Goal: Task Accomplishment & Management: Use online tool/utility

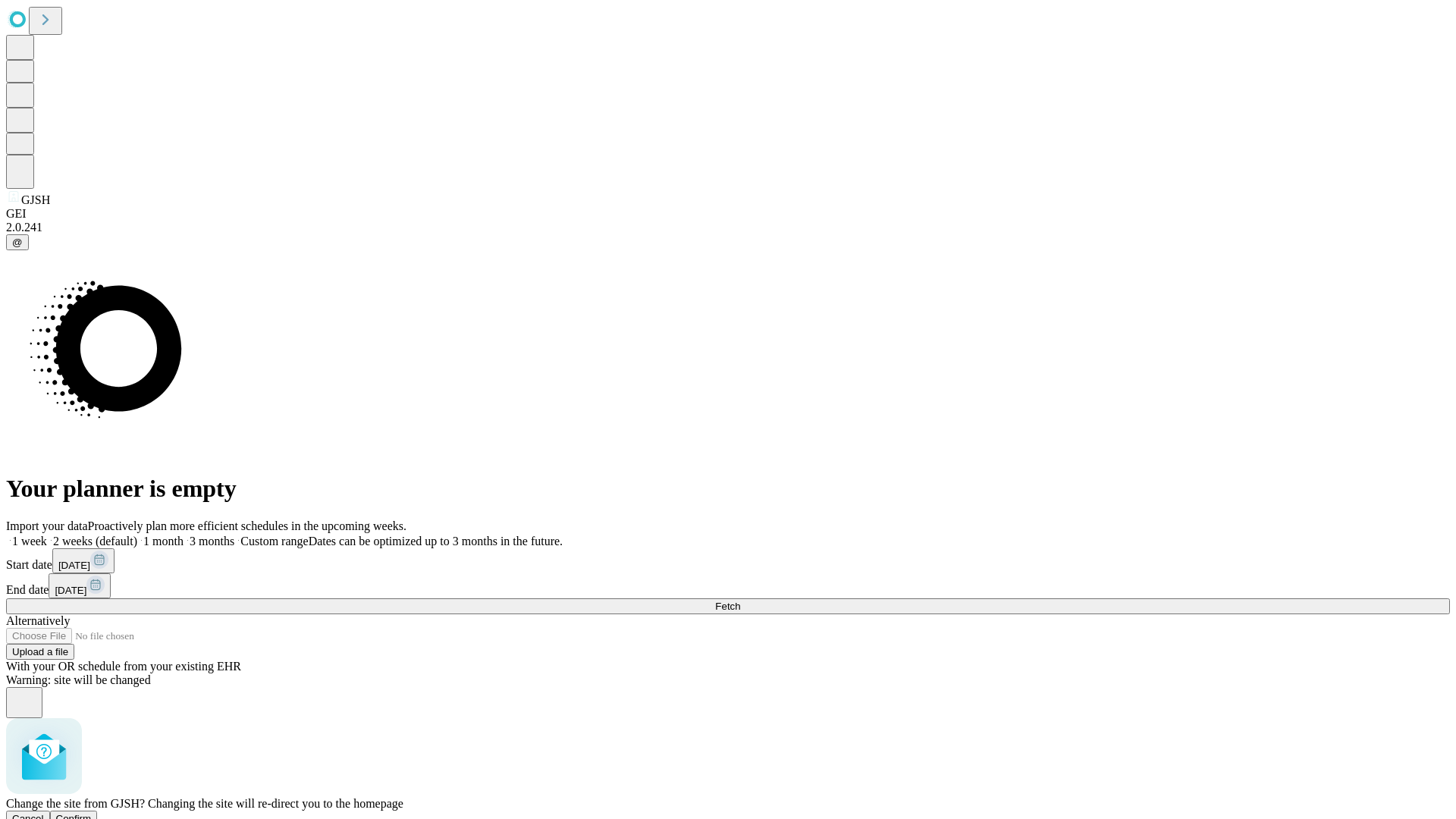
click at [92, 813] on span "Confirm" at bounding box center [74, 819] width 35 height 11
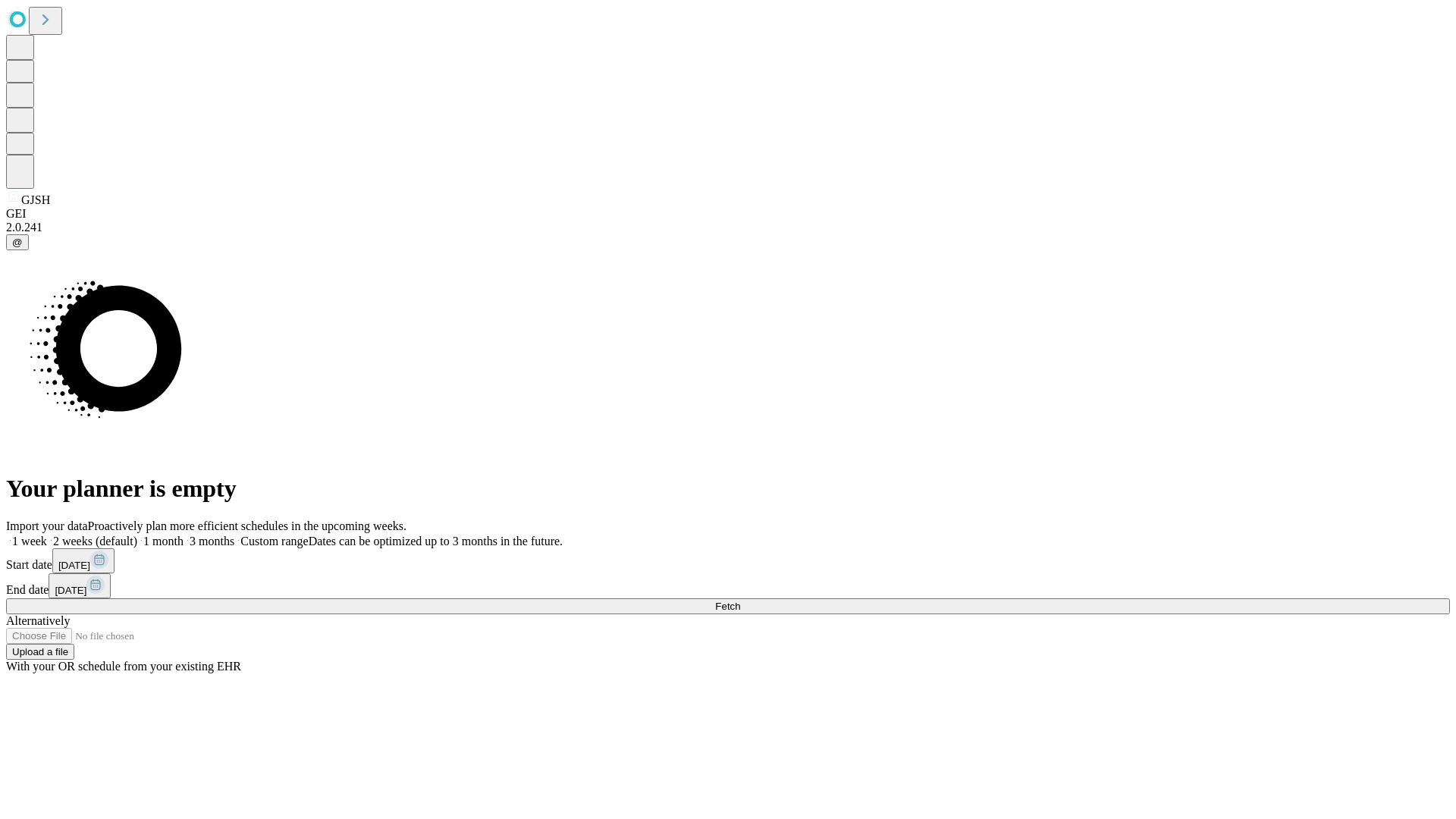
click at [47, 535] on label "1 week" at bounding box center [26, 540] width 41 height 12
click at [740, 601] on span "Fetch" at bounding box center [728, 606] width 25 height 11
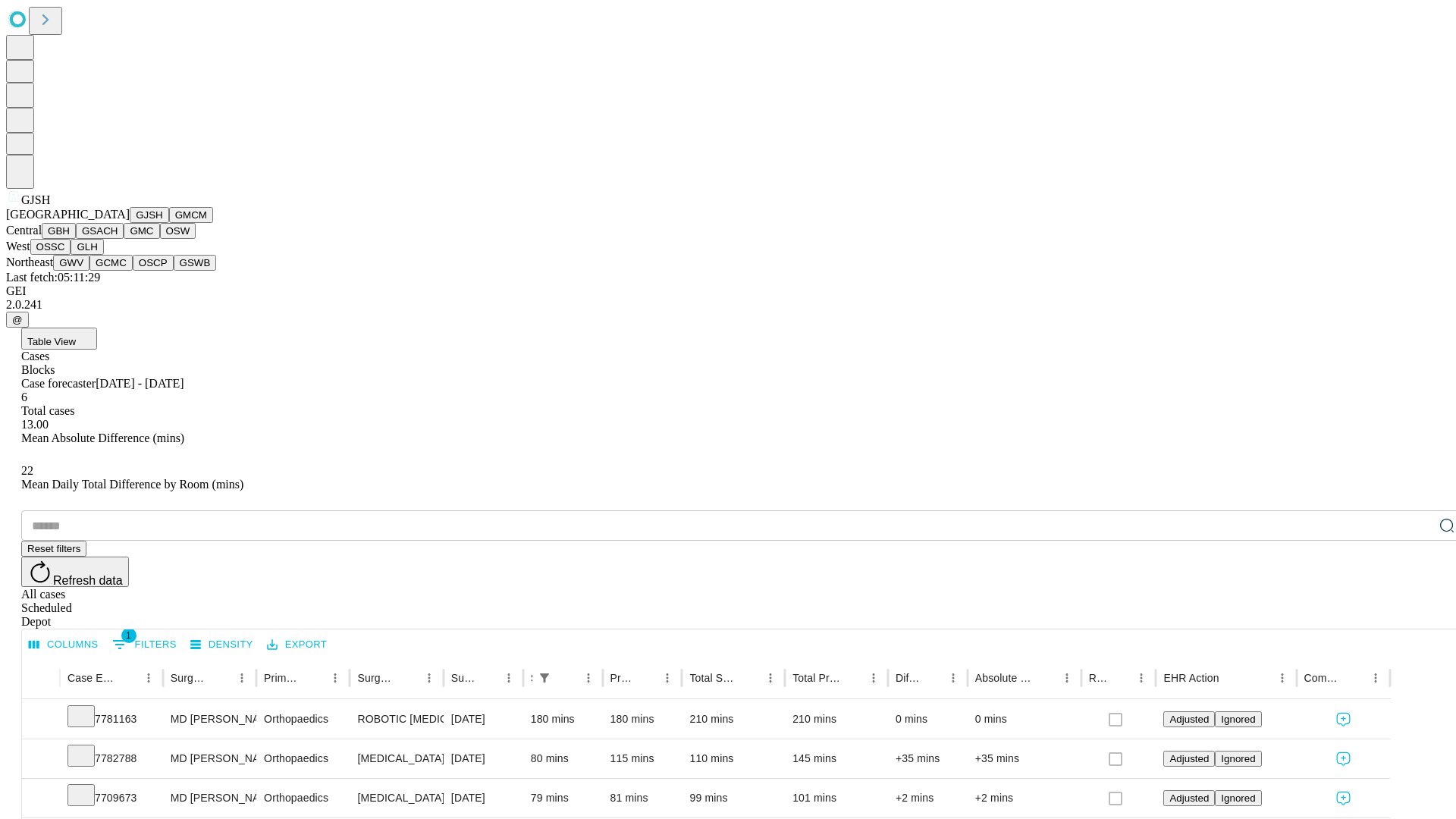
click at [170, 223] on button "GMCM" at bounding box center [192, 215] width 44 height 16
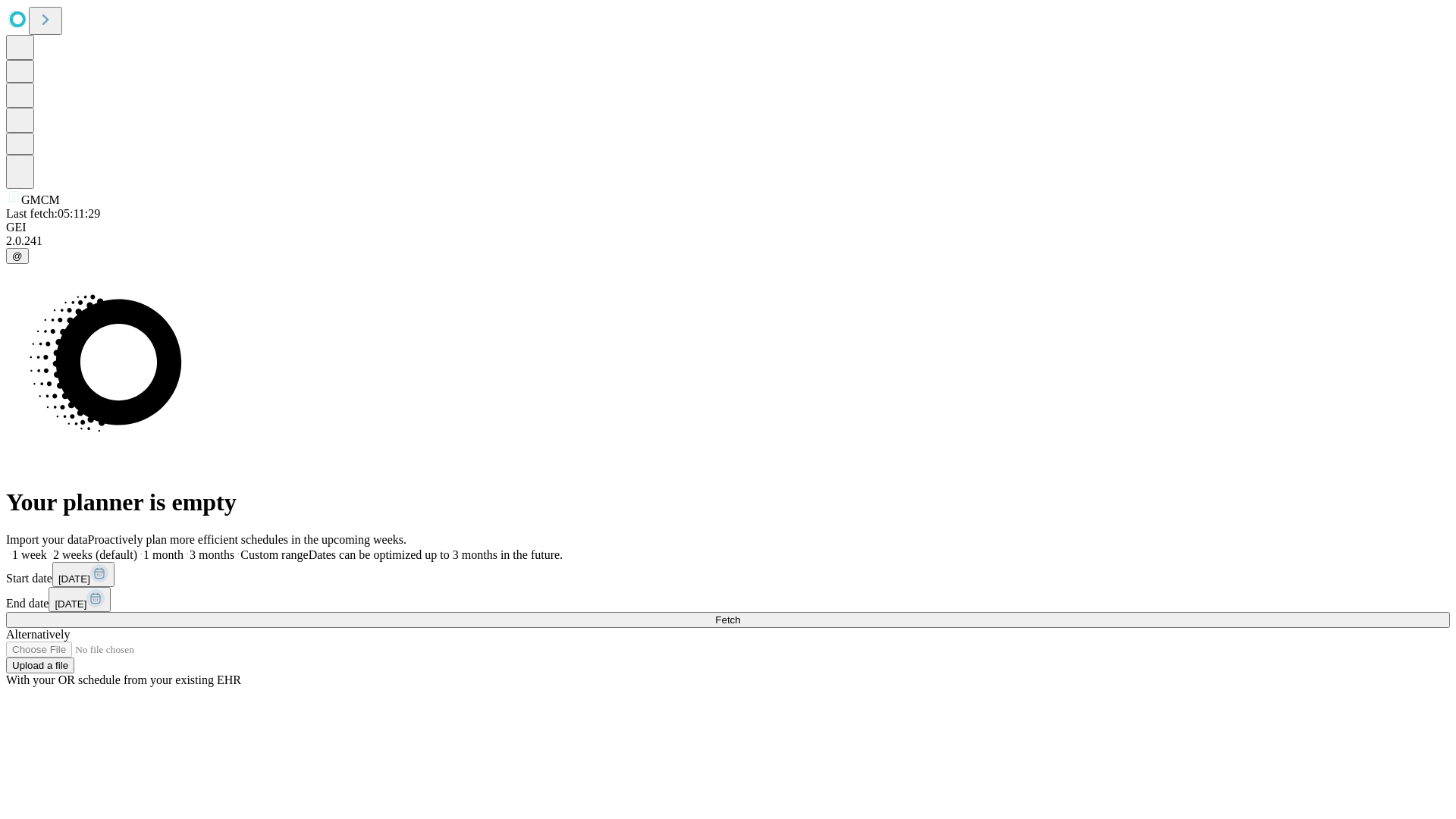
click at [47, 548] on label "1 week" at bounding box center [26, 554] width 41 height 12
click at [740, 614] on span "Fetch" at bounding box center [728, 620] width 25 height 11
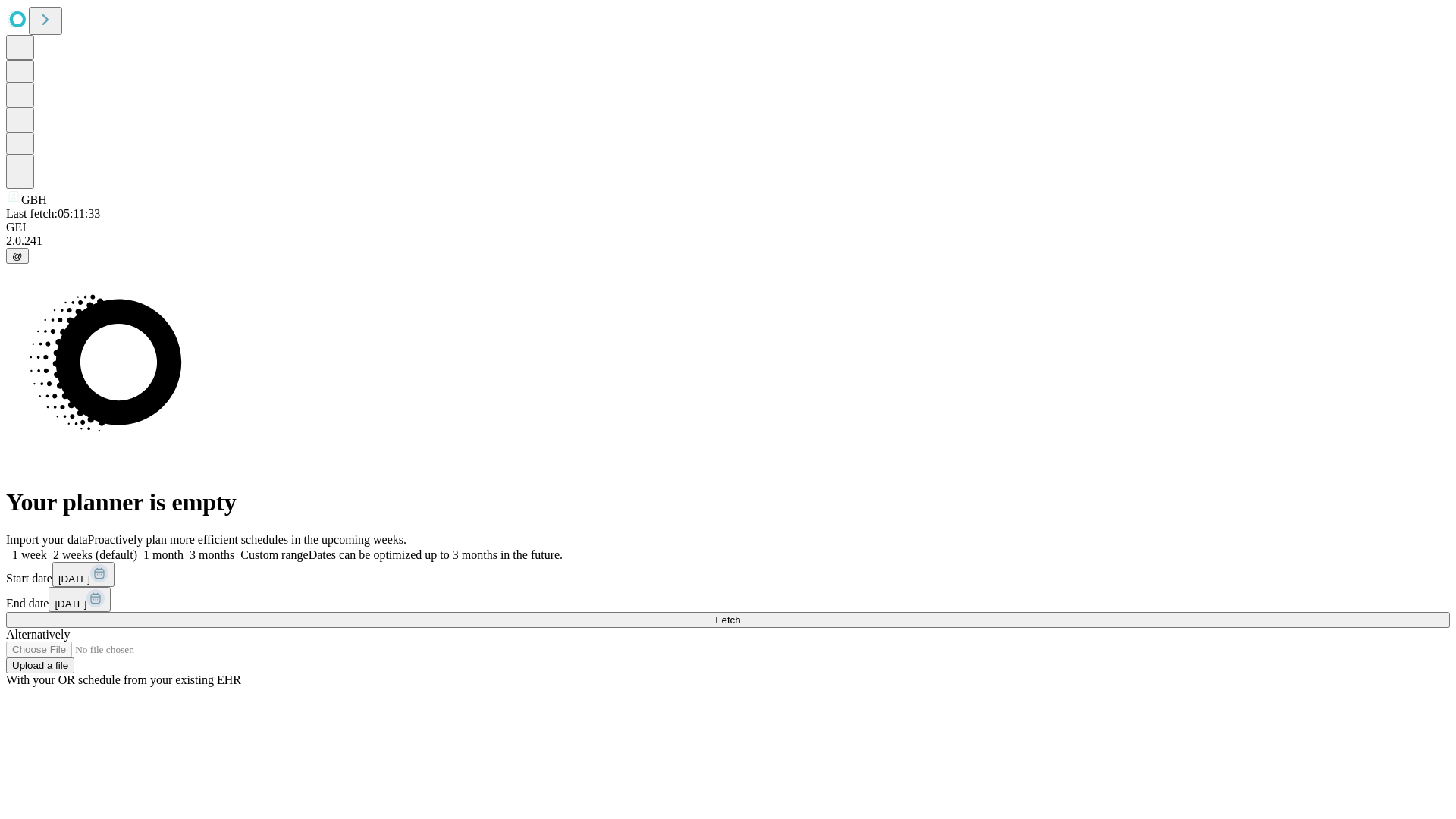
click at [47, 548] on label "1 week" at bounding box center [26, 554] width 41 height 12
click at [740, 614] on span "Fetch" at bounding box center [728, 620] width 25 height 11
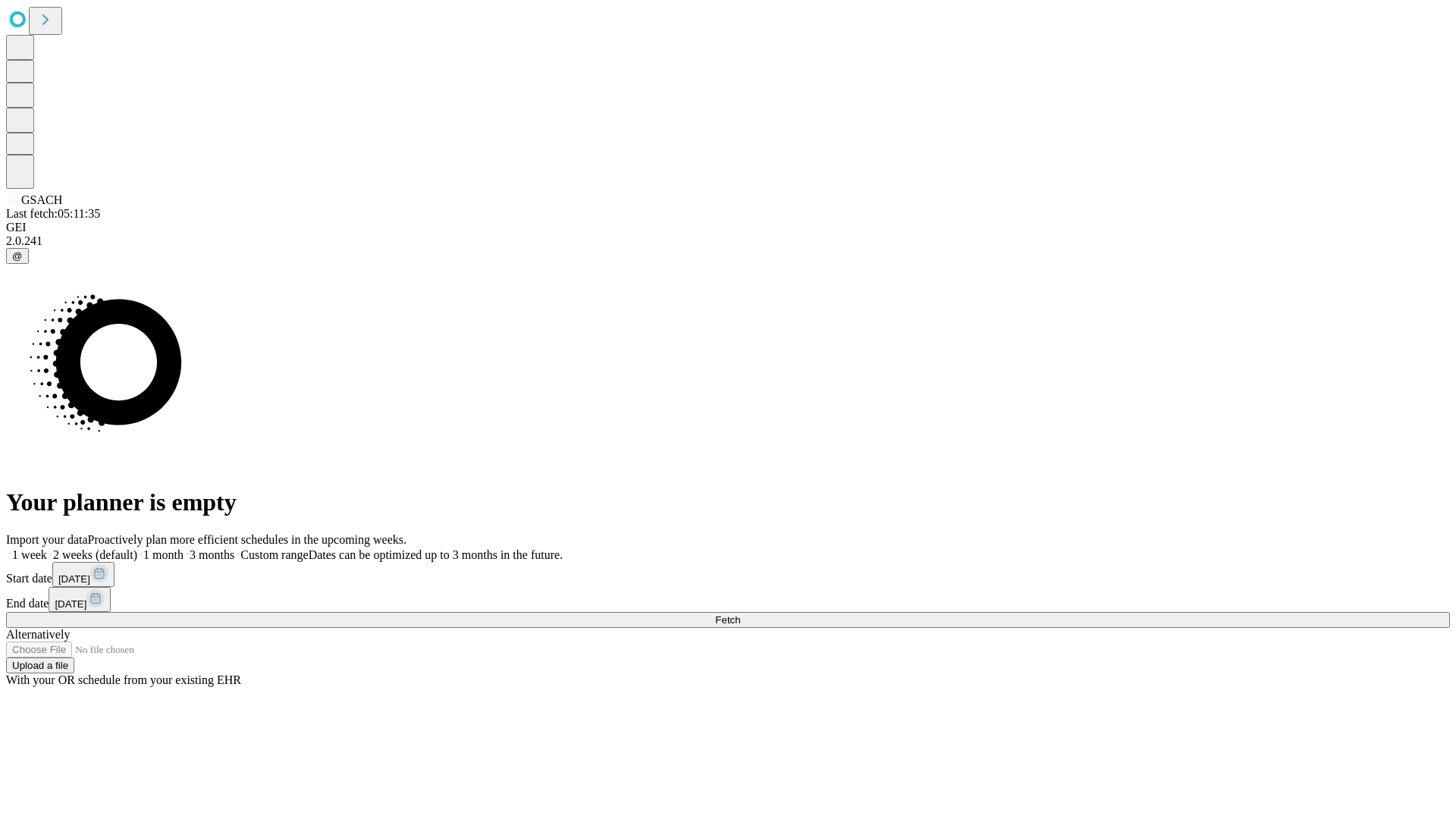
click at [47, 548] on label "1 week" at bounding box center [26, 554] width 41 height 12
click at [740, 614] on span "Fetch" at bounding box center [728, 620] width 25 height 11
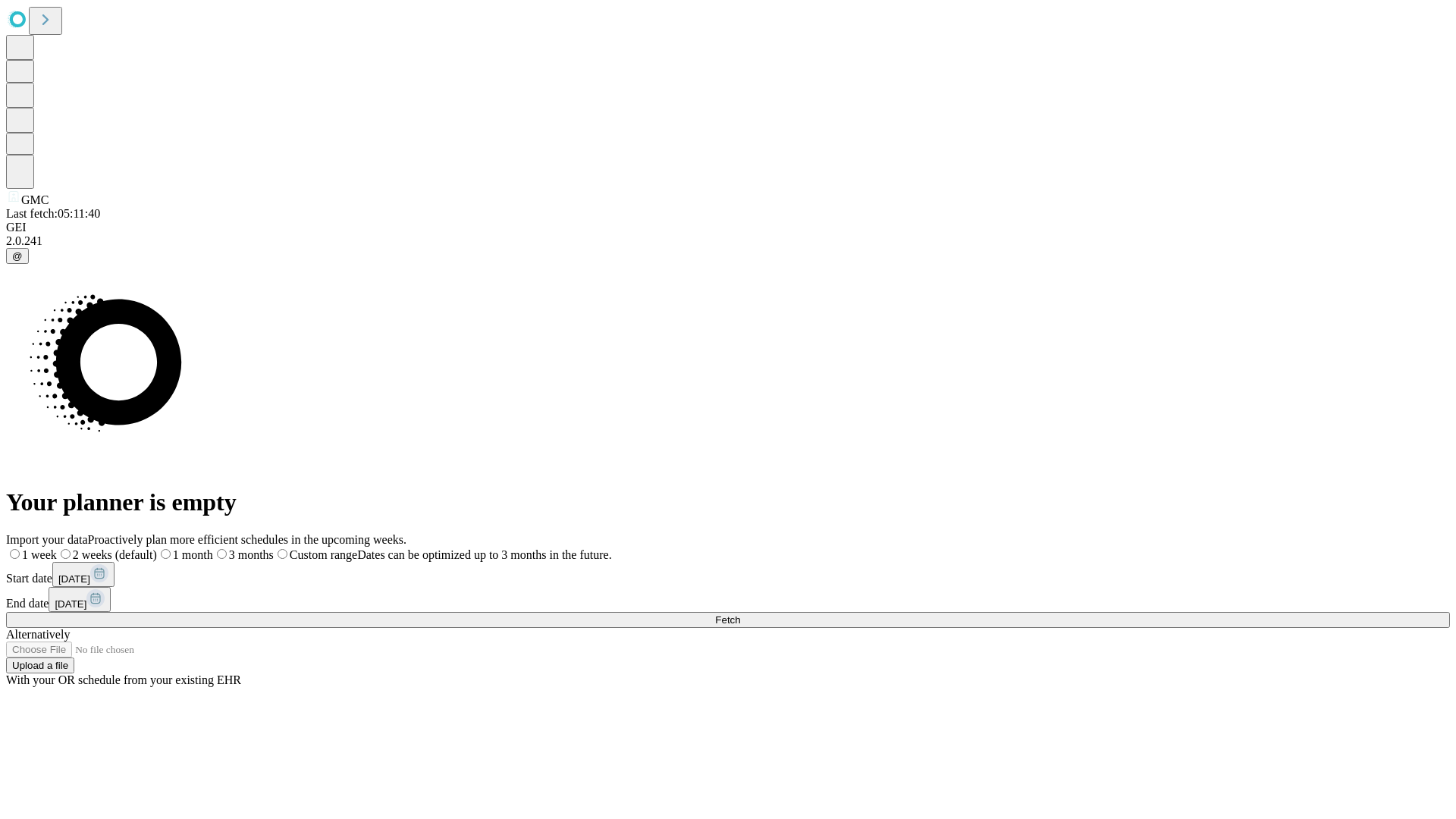
click at [57, 548] on label "1 week" at bounding box center [31, 554] width 51 height 12
click at [740, 614] on span "Fetch" at bounding box center [728, 620] width 25 height 11
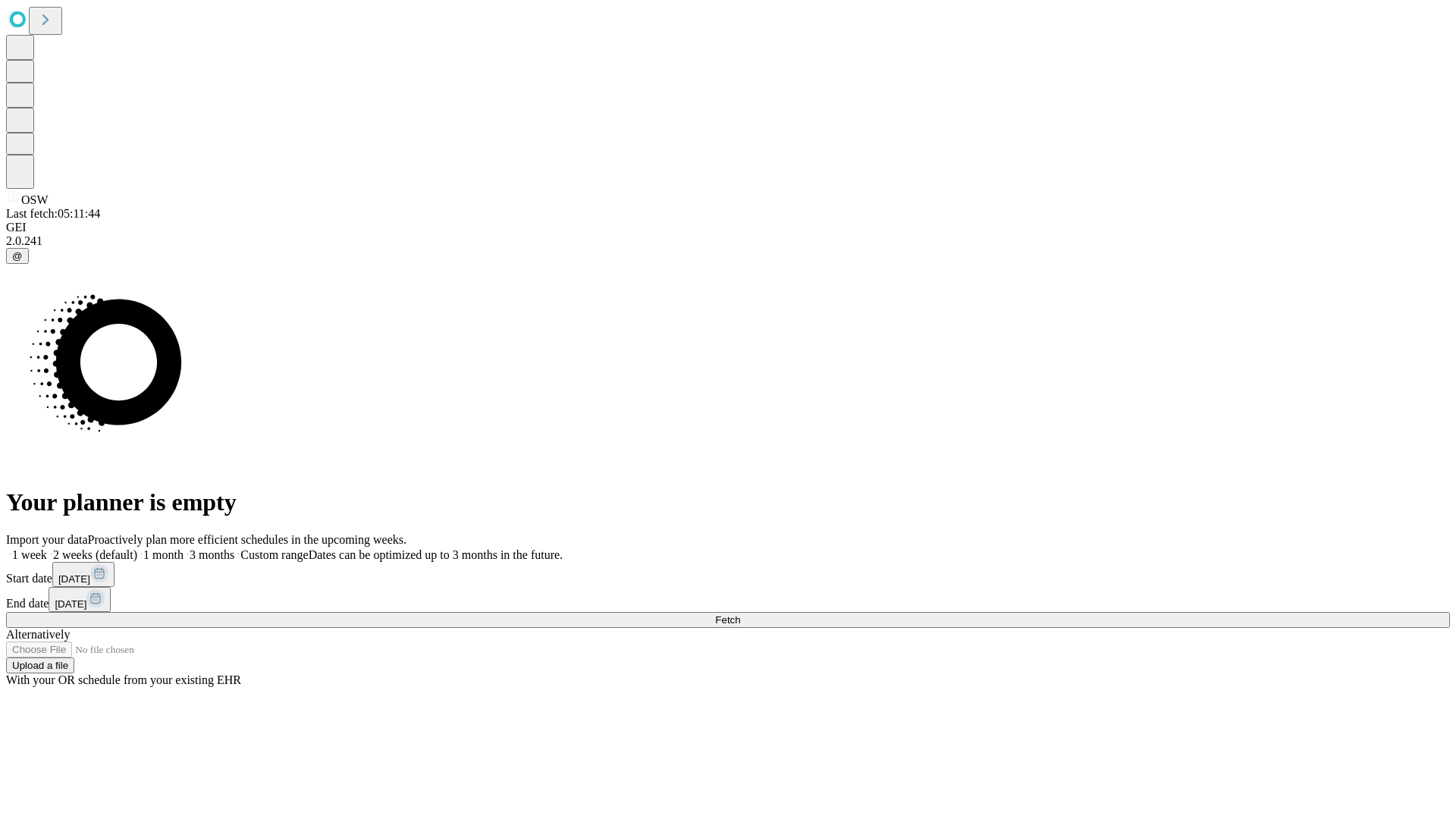
click at [47, 548] on label "1 week" at bounding box center [26, 554] width 41 height 12
click at [740, 614] on span "Fetch" at bounding box center [728, 620] width 25 height 11
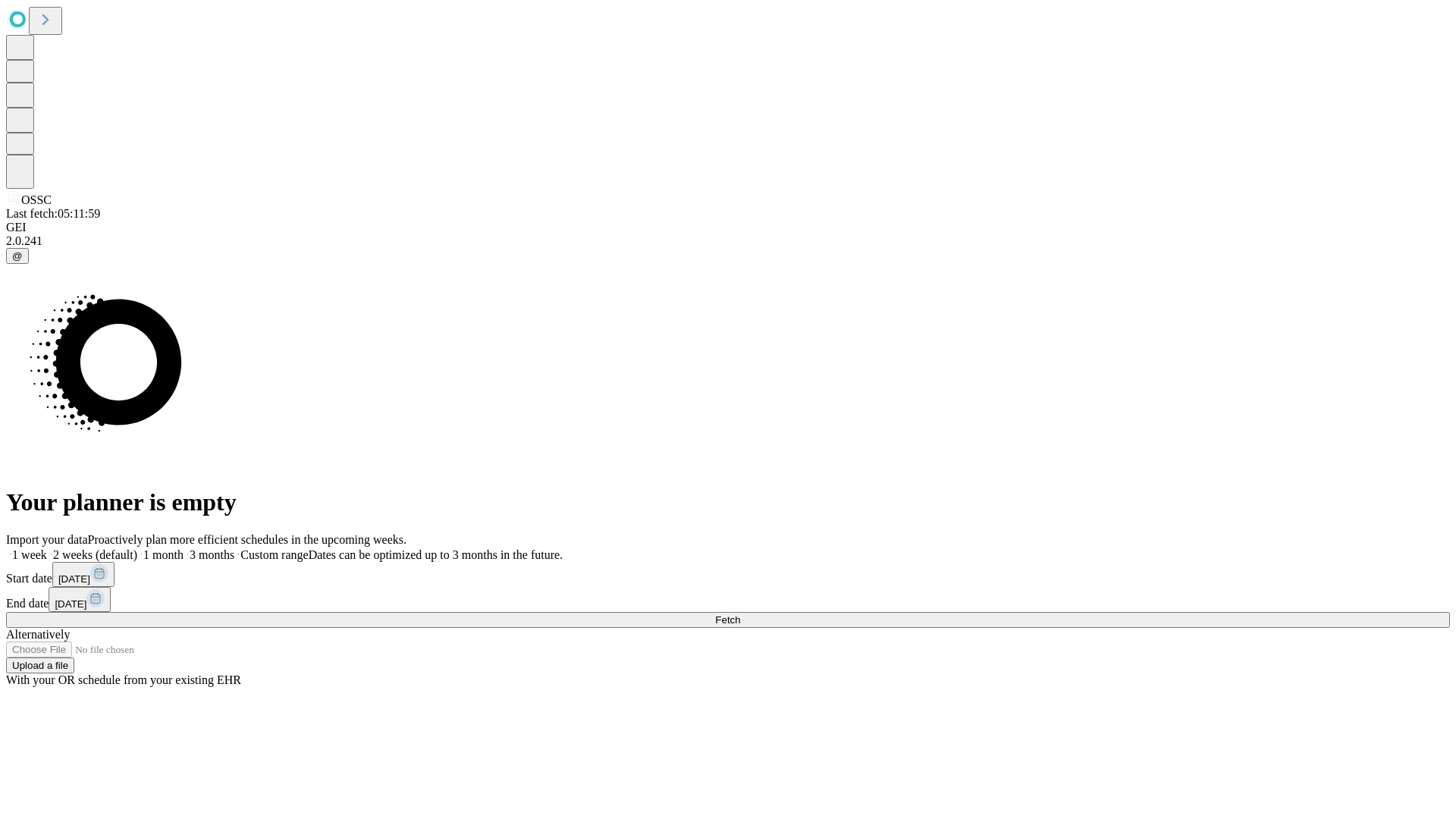
click at [740, 614] on span "Fetch" at bounding box center [728, 620] width 25 height 11
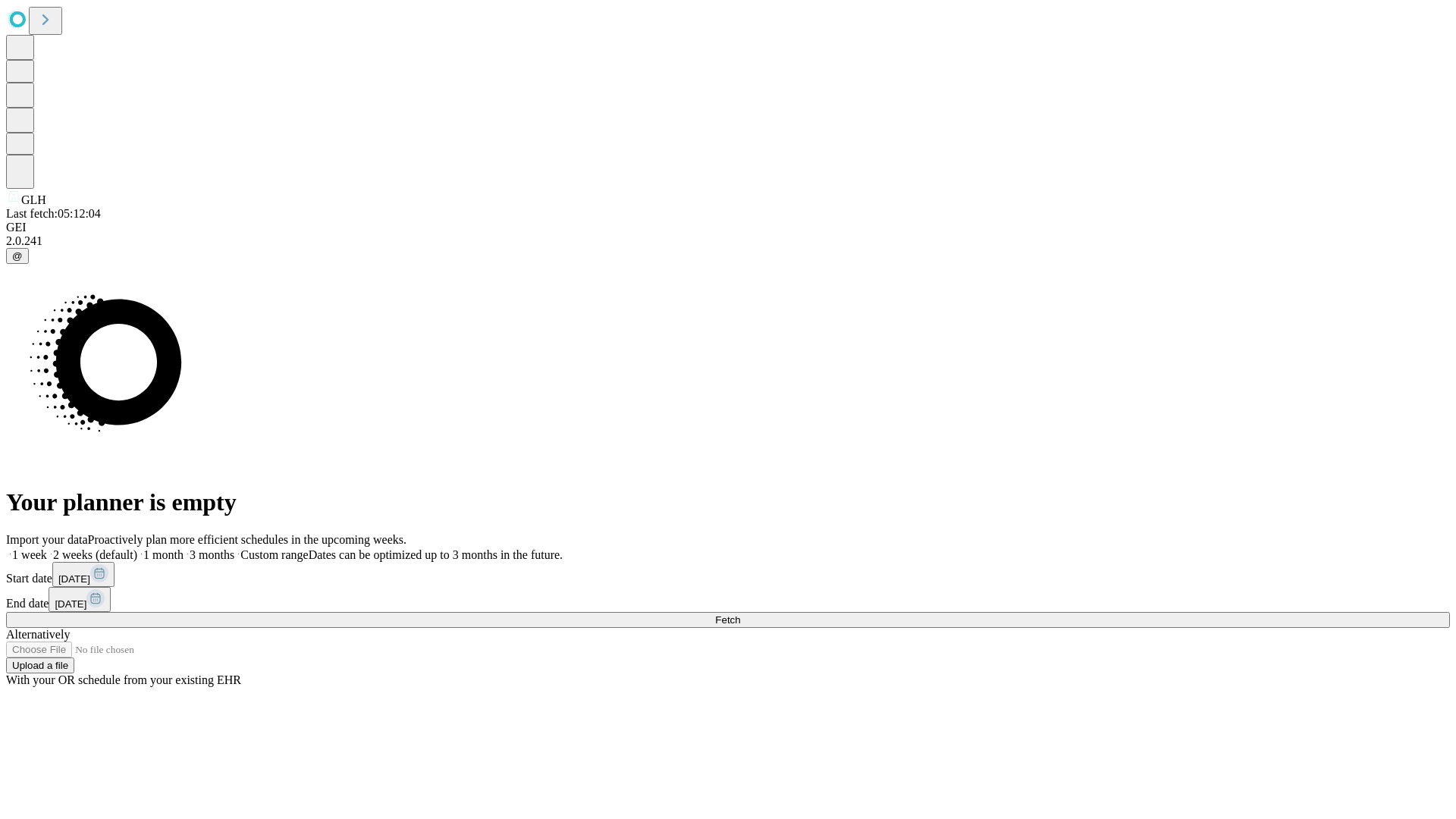
click at [47, 548] on label "1 week" at bounding box center [26, 554] width 41 height 12
click at [740, 614] on span "Fetch" at bounding box center [728, 620] width 25 height 11
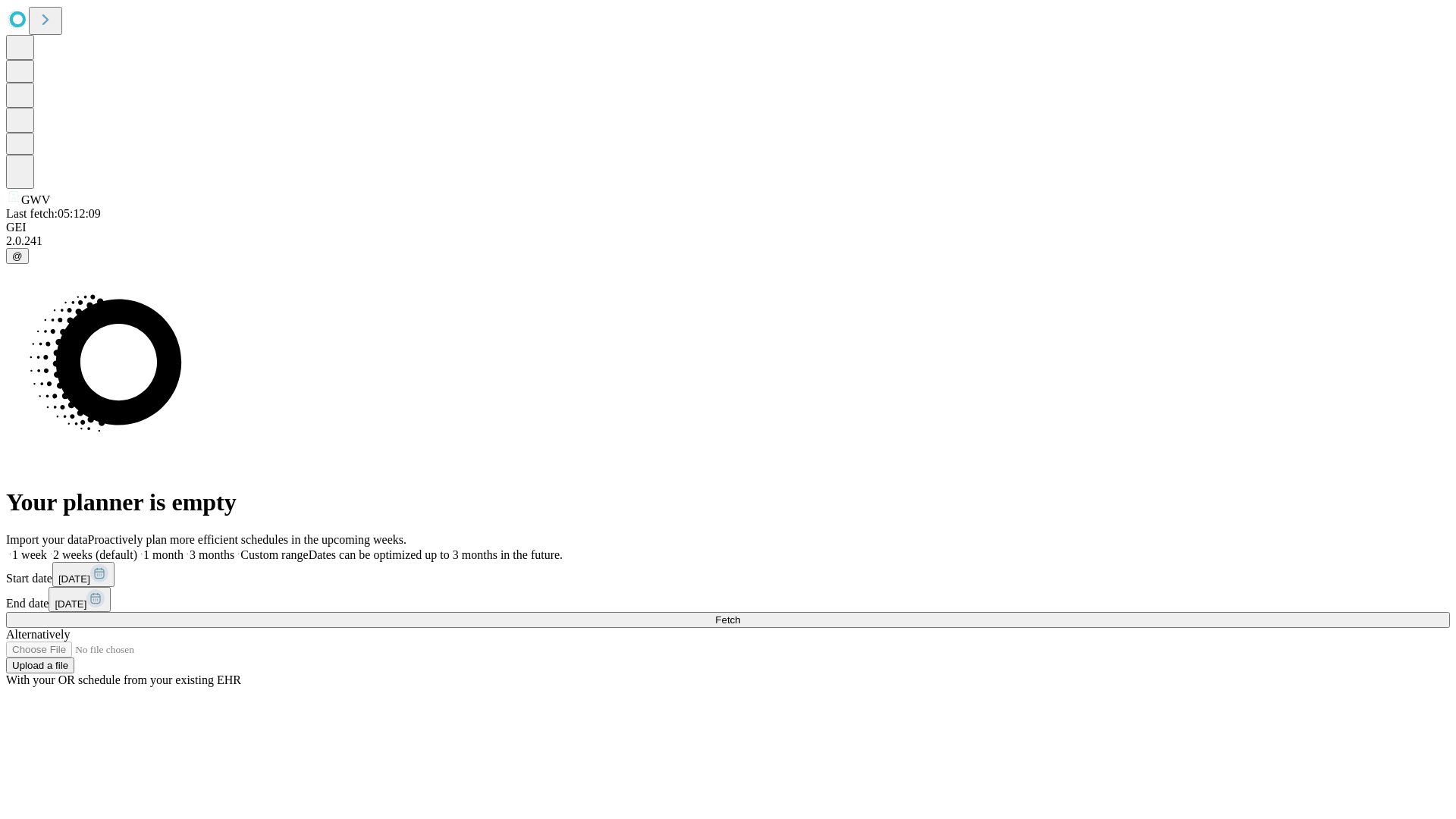
click at [47, 548] on label "1 week" at bounding box center [26, 554] width 41 height 12
click at [740, 614] on span "Fetch" at bounding box center [728, 620] width 25 height 11
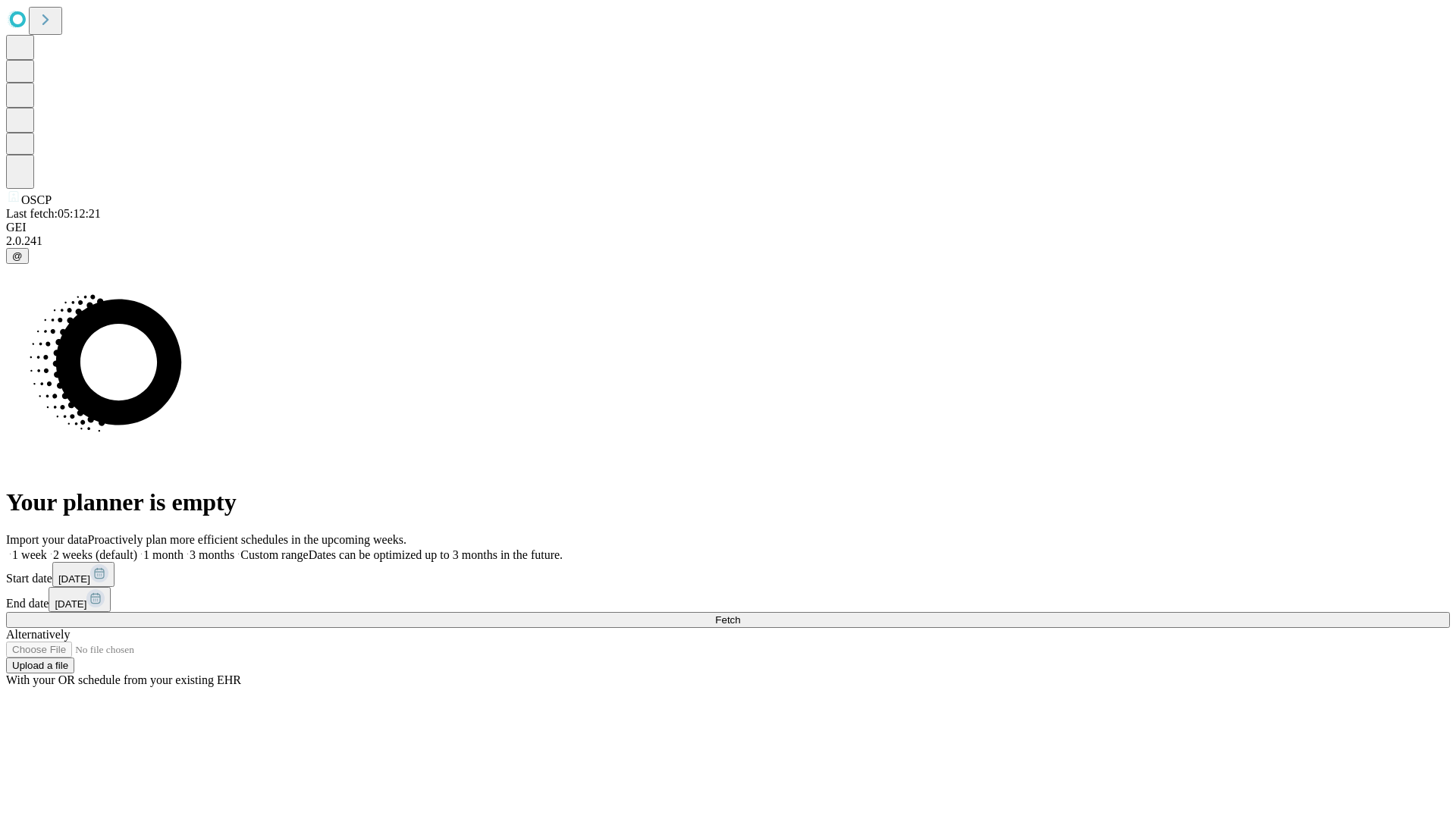
click at [47, 548] on label "1 week" at bounding box center [26, 554] width 41 height 12
click at [740, 614] on span "Fetch" at bounding box center [728, 620] width 25 height 11
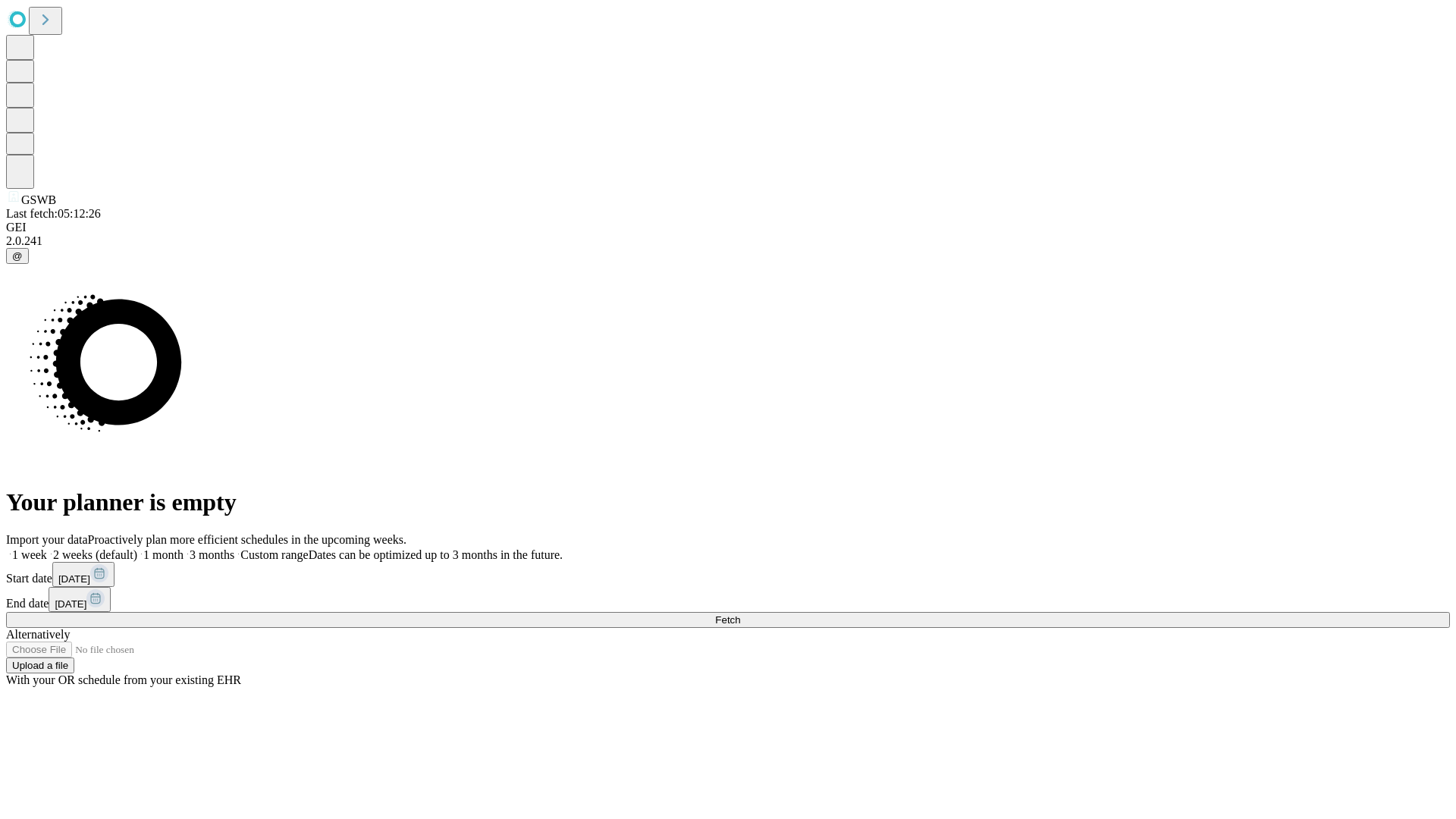
click at [47, 548] on label "1 week" at bounding box center [26, 554] width 41 height 12
click at [740, 614] on span "Fetch" at bounding box center [728, 620] width 25 height 11
